Goal: Find specific page/section: Find specific page/section

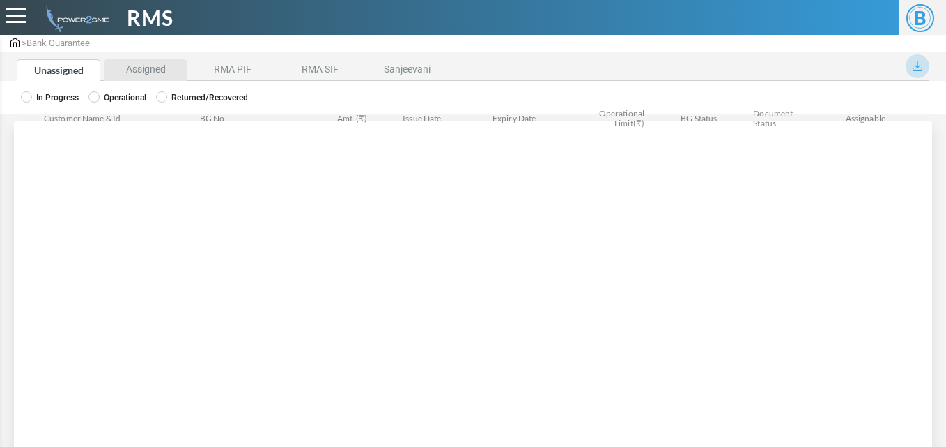
click at [149, 72] on li "Assigned" at bounding box center [146, 70] width 84 height 22
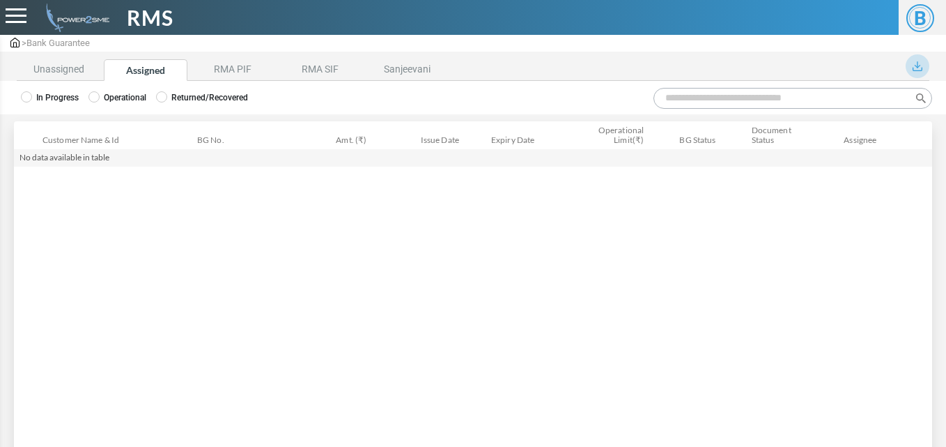
click at [105, 90] on div "In Progress Operational Returned/Recovered" at bounding box center [473, 97] width 946 height 33
click at [105, 94] on label "Operational" at bounding box center [117, 97] width 58 height 13
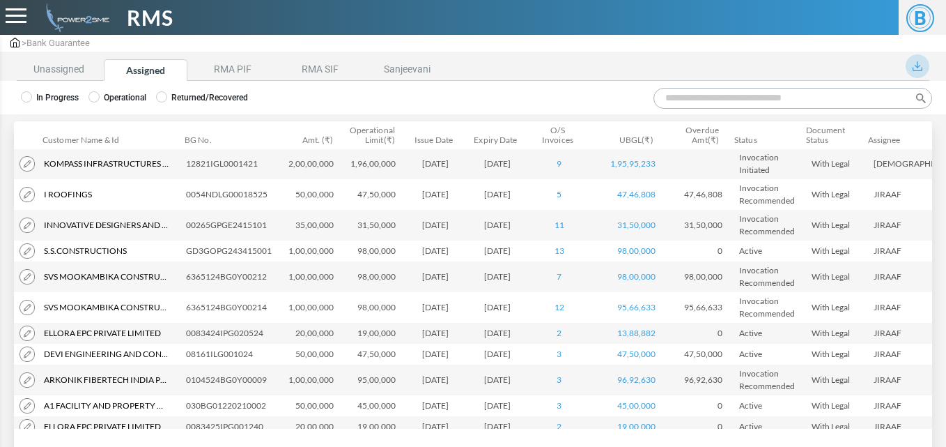
click at [757, 94] on input "Search:" at bounding box center [793, 98] width 279 height 21
click at [241, 70] on li "RMA PIF" at bounding box center [233, 70] width 84 height 22
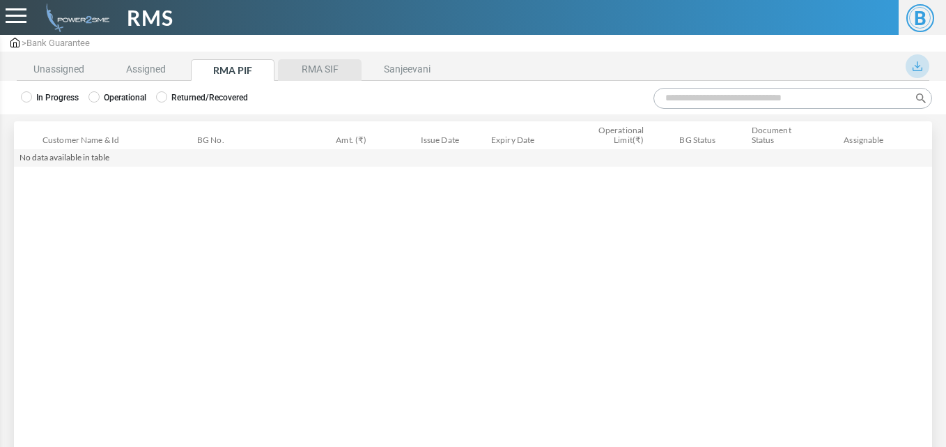
click at [316, 78] on li "RMA SIF" at bounding box center [320, 70] width 84 height 22
click at [113, 95] on label "Operational" at bounding box center [117, 97] width 58 height 13
